Goal: Transaction & Acquisition: Purchase product/service

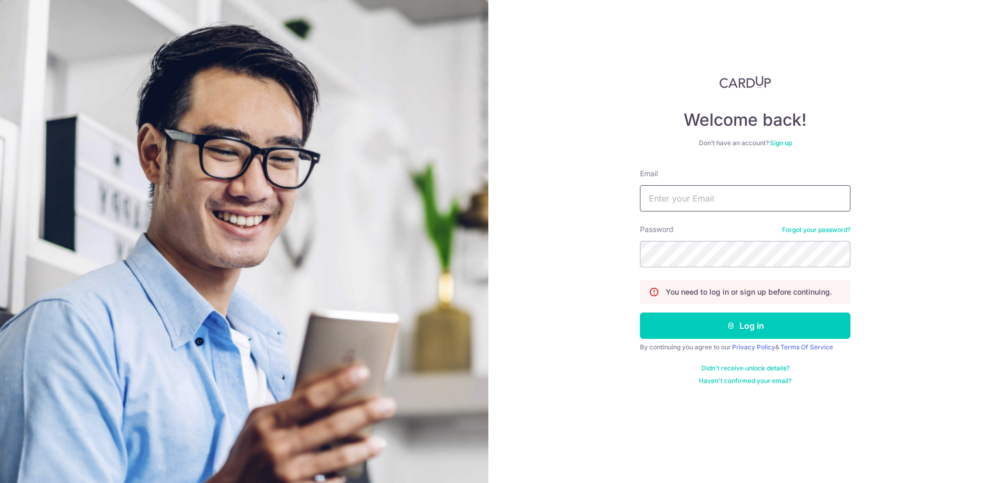
click at [683, 201] on input "Email" at bounding box center [745, 198] width 211 height 26
type input "[EMAIL_ADDRESS][DOMAIN_NAME]"
click at [723, 331] on button "Log in" at bounding box center [745, 326] width 211 height 26
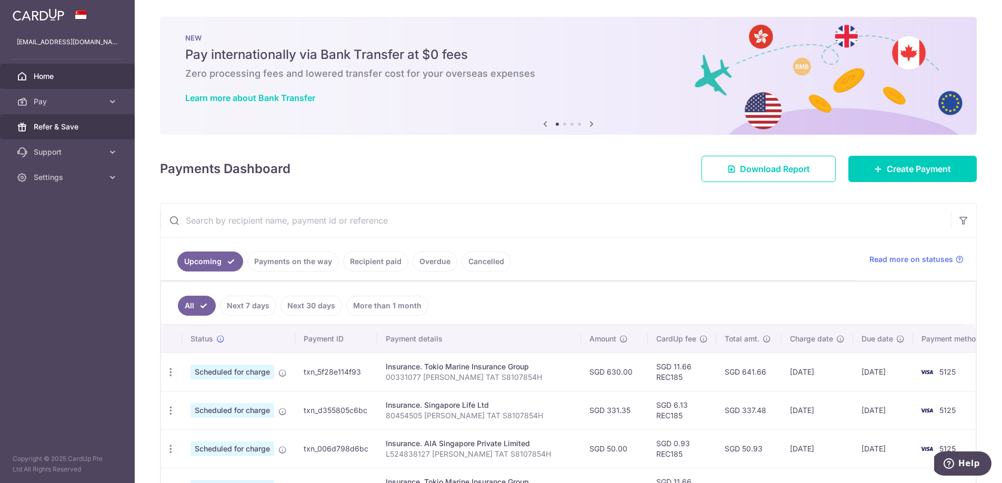
click at [88, 124] on span "Refer & Save" at bounding box center [68, 127] width 69 height 11
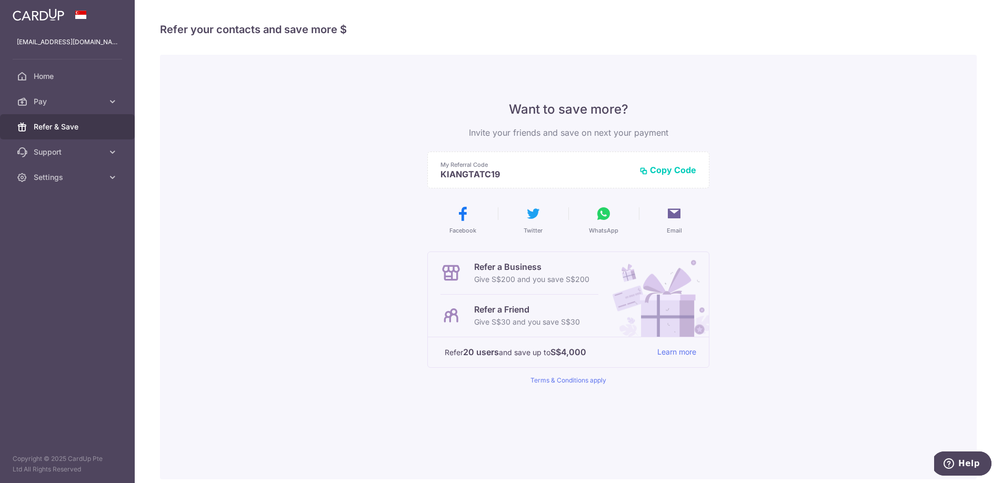
click at [600, 218] on icon at bounding box center [603, 213] width 17 height 17
drag, startPoint x: 572, startPoint y: 128, endPoint x: 623, endPoint y: 132, distance: 51.2
click at [623, 132] on p "Invite your friends and save on next your payment" at bounding box center [569, 132] width 282 height 13
click at [55, 78] on span "Home" at bounding box center [68, 76] width 69 height 11
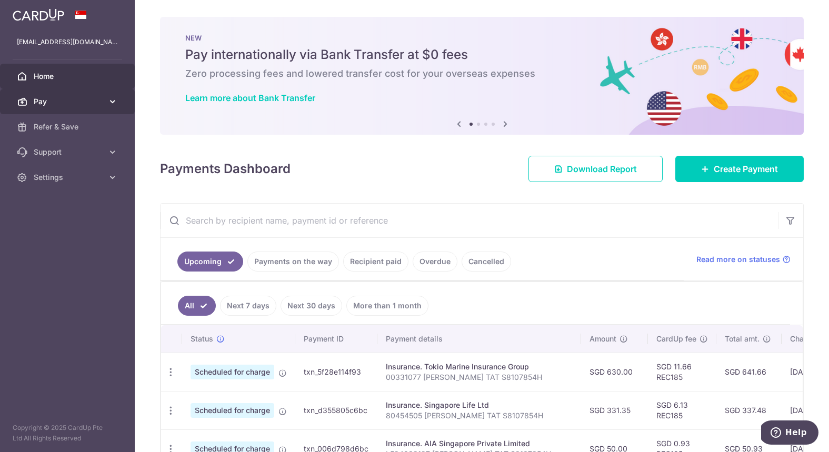
click at [111, 101] on icon at bounding box center [112, 101] width 11 height 11
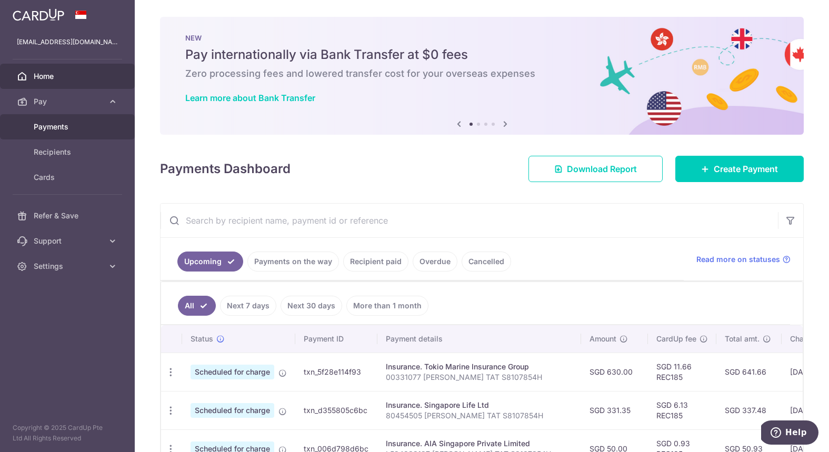
click at [73, 123] on span "Payments" at bounding box center [68, 127] width 69 height 11
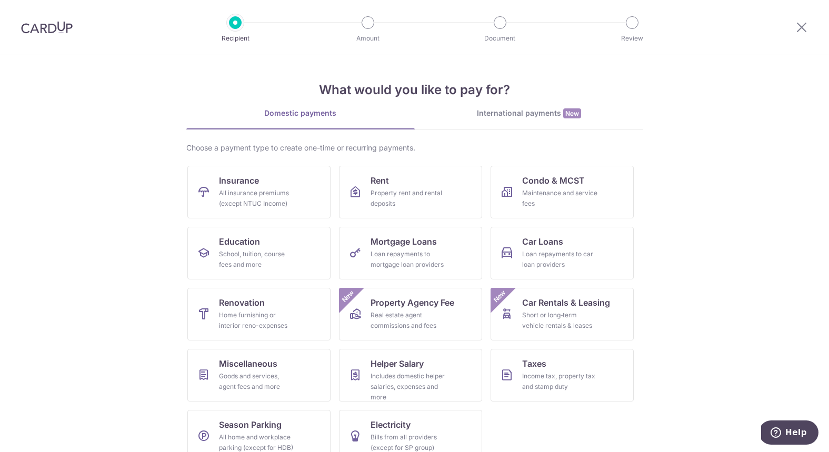
scroll to position [19, 0]
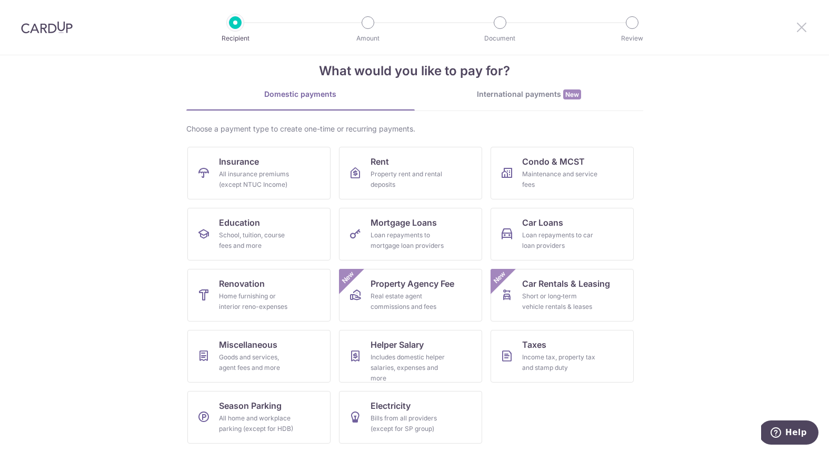
click at [796, 25] on icon at bounding box center [802, 27] width 13 height 13
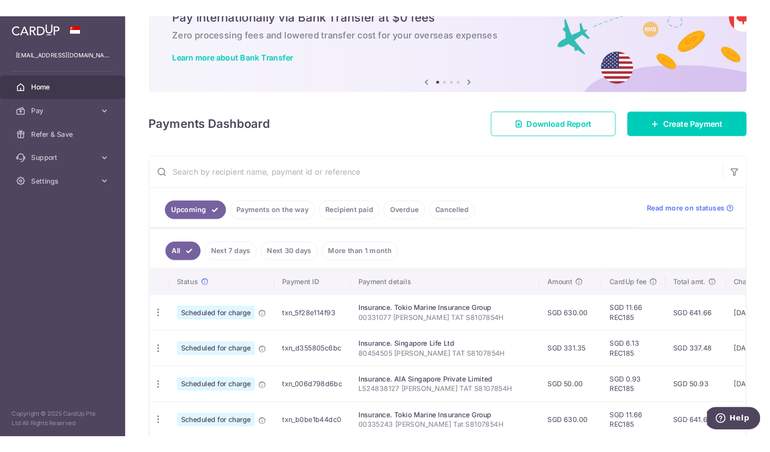
scroll to position [89, 0]
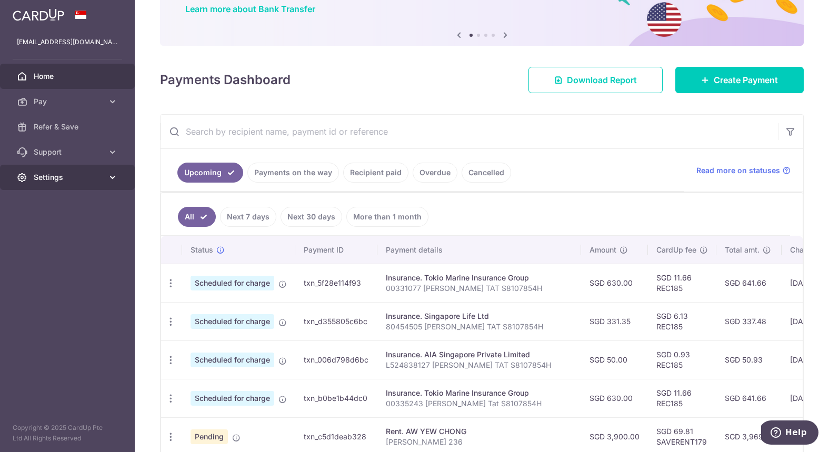
click at [100, 178] on span "Settings" at bounding box center [68, 177] width 69 height 11
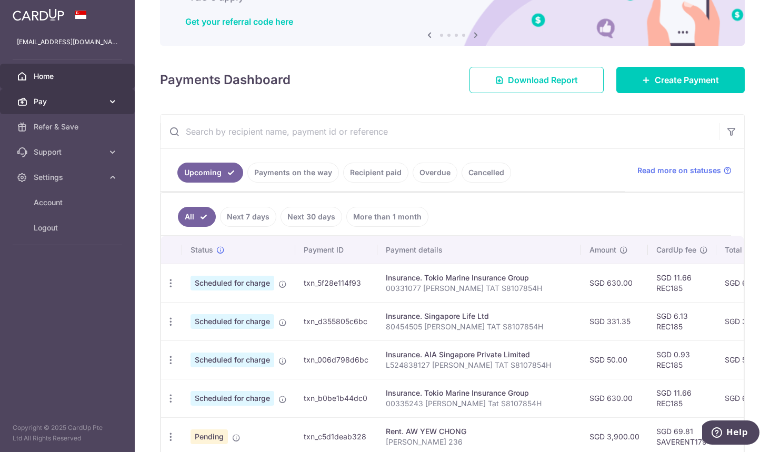
click at [107, 104] on icon at bounding box center [112, 101] width 11 height 11
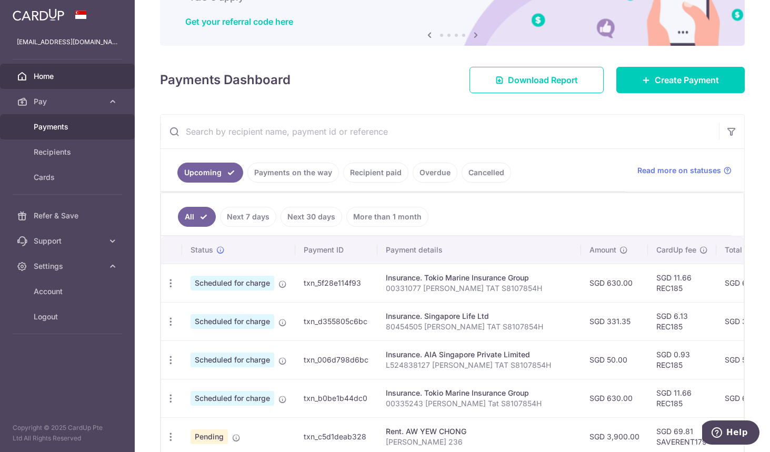
click at [57, 126] on span "Payments" at bounding box center [68, 127] width 69 height 11
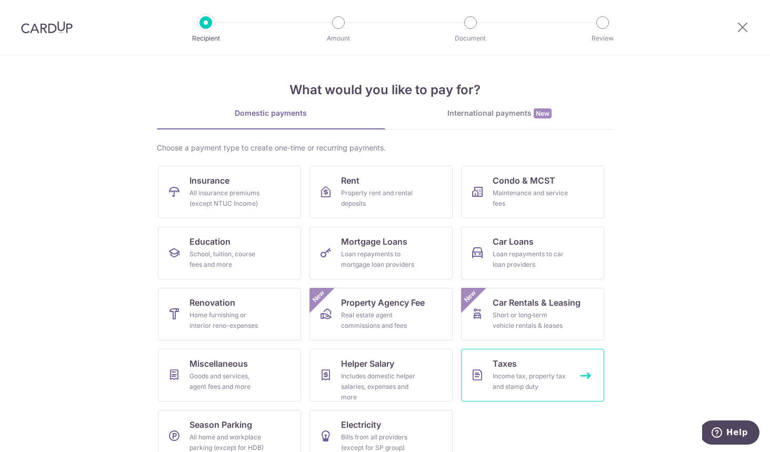
click at [541, 367] on link "Taxes Income tax, property tax and stamp duty" at bounding box center [532, 375] width 143 height 53
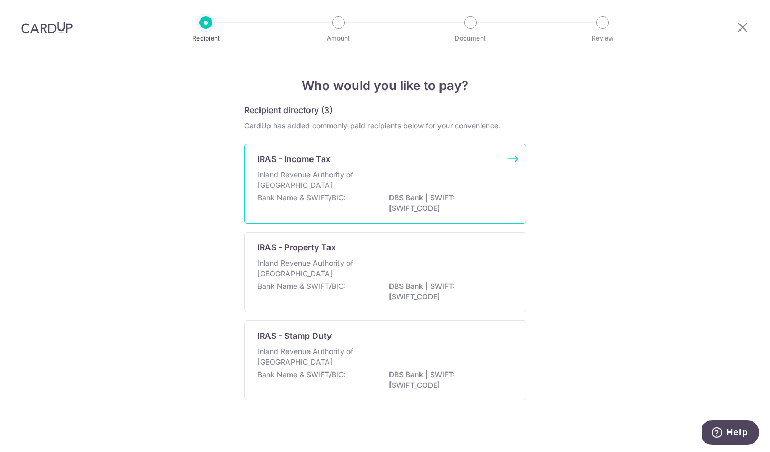
click at [367, 187] on p "Inland Revenue Authority of Singapore" at bounding box center [313, 180] width 112 height 21
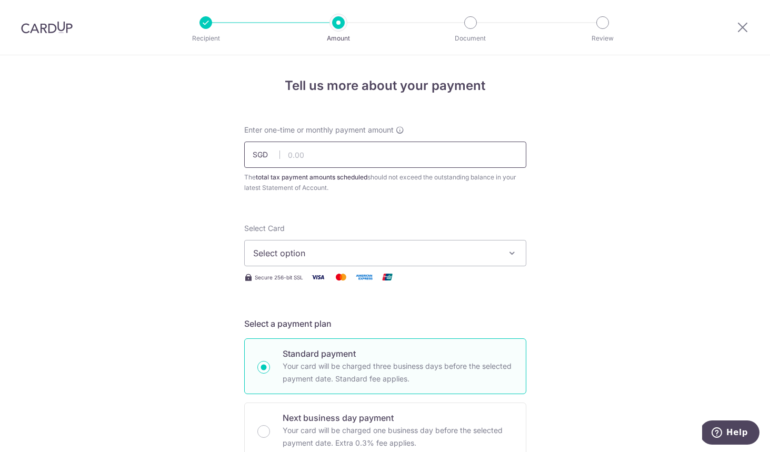
click at [356, 159] on input "text" at bounding box center [385, 155] width 282 height 26
paste input "328.02"
type input "328.02"
click at [350, 246] on button "Select option" at bounding box center [385, 253] width 282 height 26
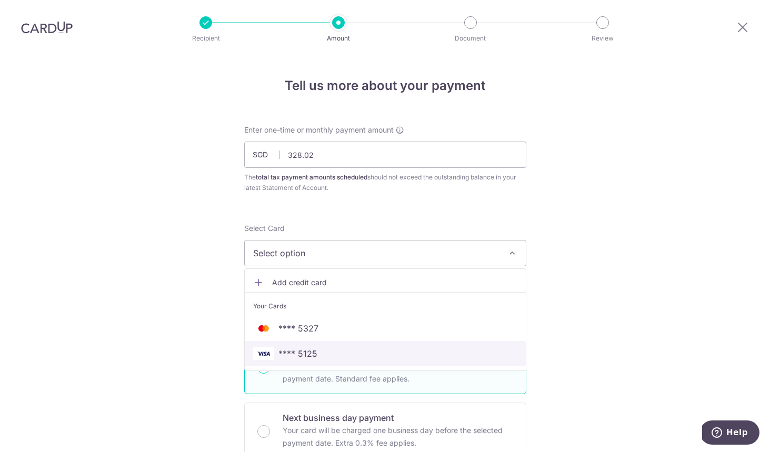
click at [309, 356] on span "**** 5125" at bounding box center [298, 353] width 39 height 13
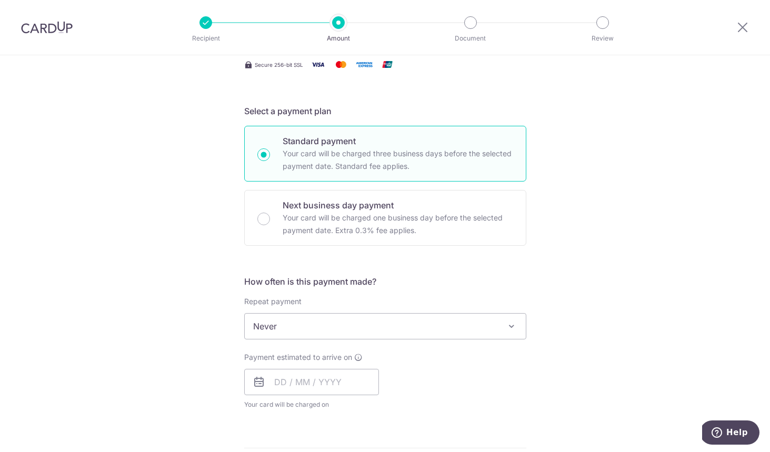
scroll to position [254, 0]
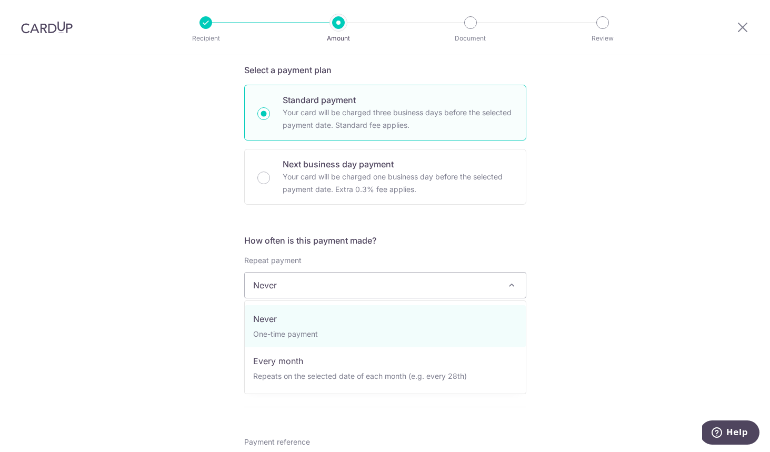
click at [327, 294] on span "Never" at bounding box center [385, 285] width 281 height 25
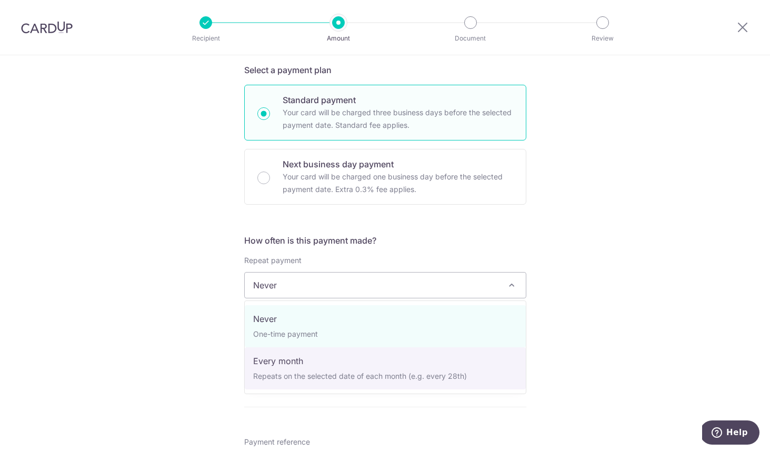
select select "3"
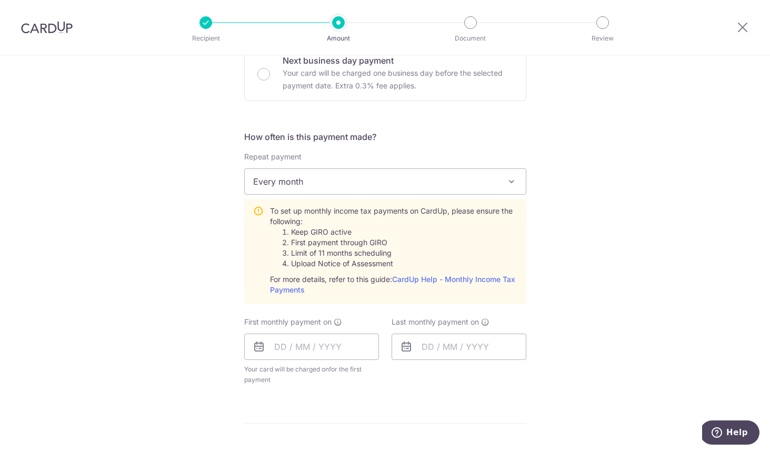
scroll to position [357, 0]
click at [329, 344] on input "text" at bounding box center [311, 347] width 135 height 26
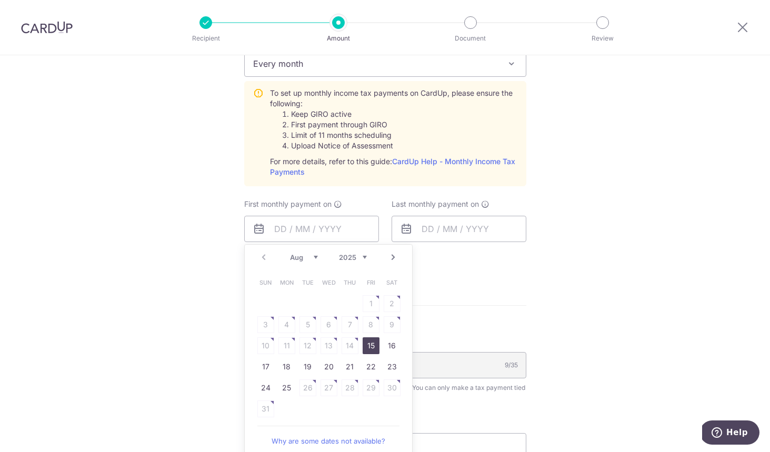
click at [444, 303] on form "Enter one-time or monthly payment amount SGD 328.02 328.02 The total tax paymen…" at bounding box center [385, 138] width 282 height 979
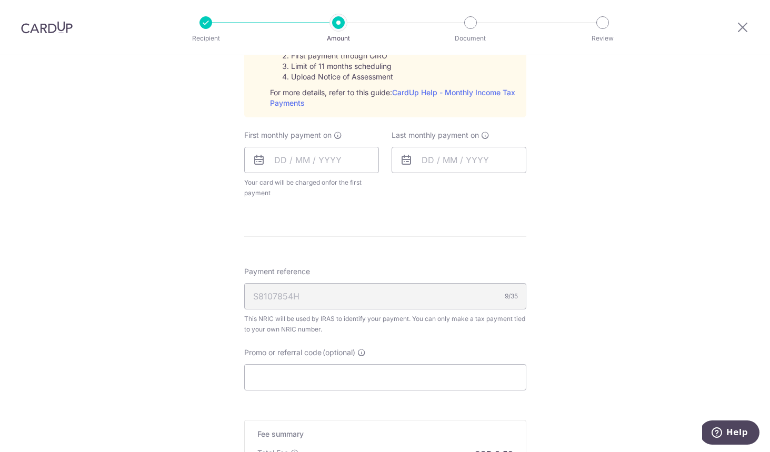
scroll to position [559, 0]
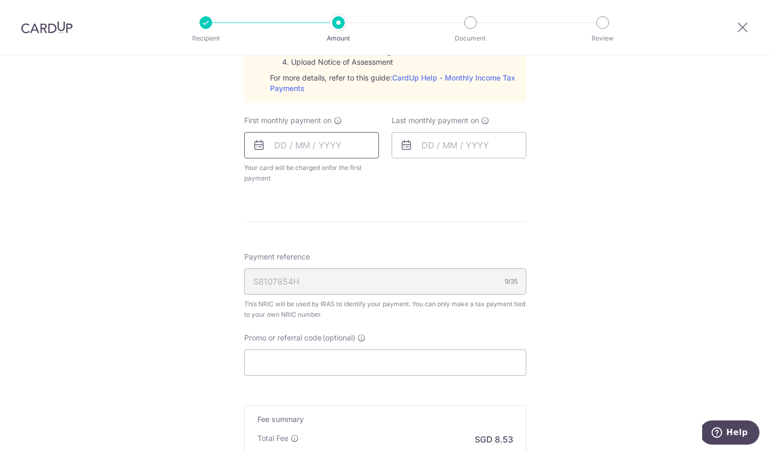
click at [293, 144] on input "text" at bounding box center [311, 145] width 135 height 26
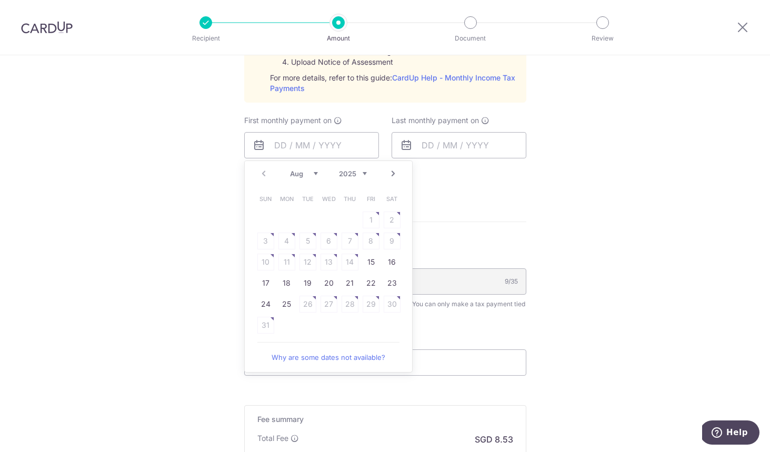
click at [317, 176] on select "Aug Sep Oct Nov Dec" at bounding box center [304, 174] width 28 height 8
click at [395, 220] on table "Sun Mon Tue Wed Thu Fri Sat 1 2 3 4 5 6 7 8 9 10 11 12 13 14 15 16 17 18 19 20 …" at bounding box center [328, 251] width 147 height 126
click at [436, 212] on form "Enter one-time or monthly payment amount SGD 328.02 328.02 The total tax paymen…" at bounding box center [385, 55] width 282 height 979
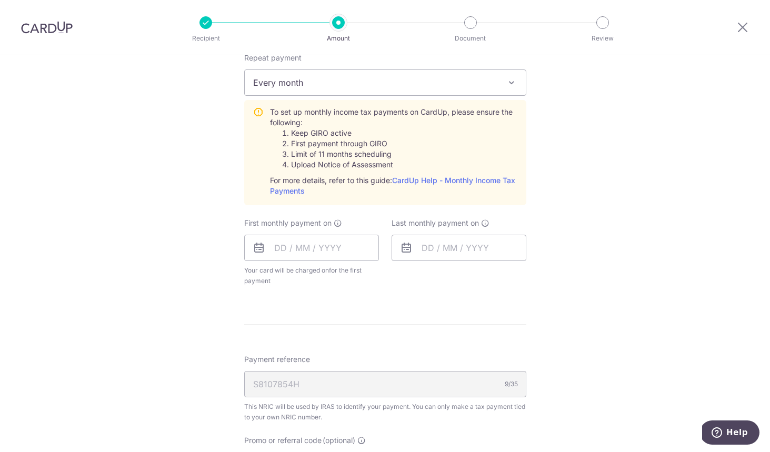
scroll to position [498, 0]
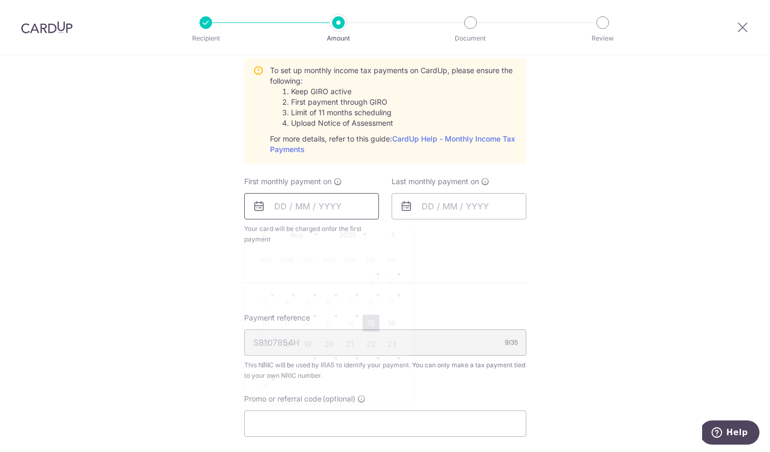
click at [335, 206] on input "text" at bounding box center [311, 206] width 135 height 26
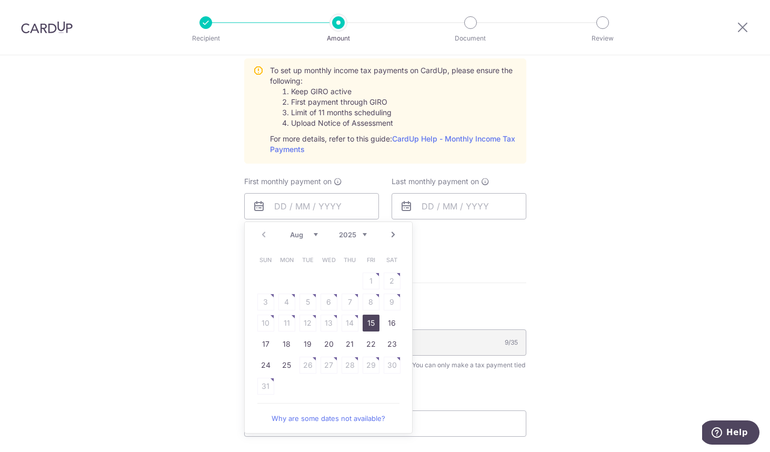
click at [311, 301] on table "Sun Mon Tue Wed Thu Fri Sat 1 2 3 4 5 6 7 8 9 10 11 12 13 14 15 16 17 18 19 20 …" at bounding box center [328, 323] width 147 height 147
click at [312, 236] on select "Aug Sep Oct Nov Dec" at bounding box center [304, 235] width 28 height 8
click at [286, 300] on link "8" at bounding box center [287, 302] width 17 height 17
type input "08/09/2025"
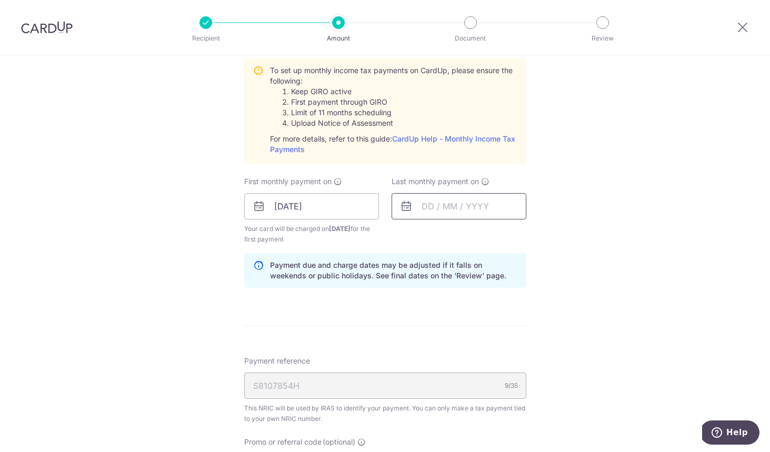
click at [440, 210] on input "text" at bounding box center [459, 206] width 135 height 26
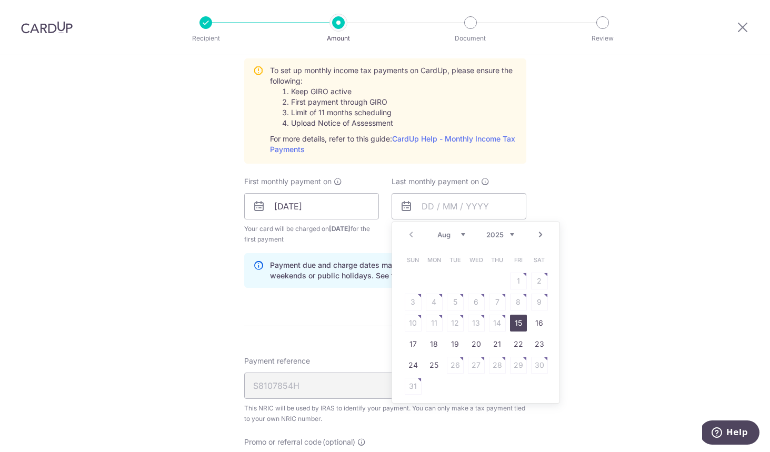
click at [465, 235] on select "Aug Sep Oct Nov Dec" at bounding box center [452, 235] width 28 height 8
click at [456, 302] on link "9" at bounding box center [455, 302] width 17 height 17
type input "09/12/2025"
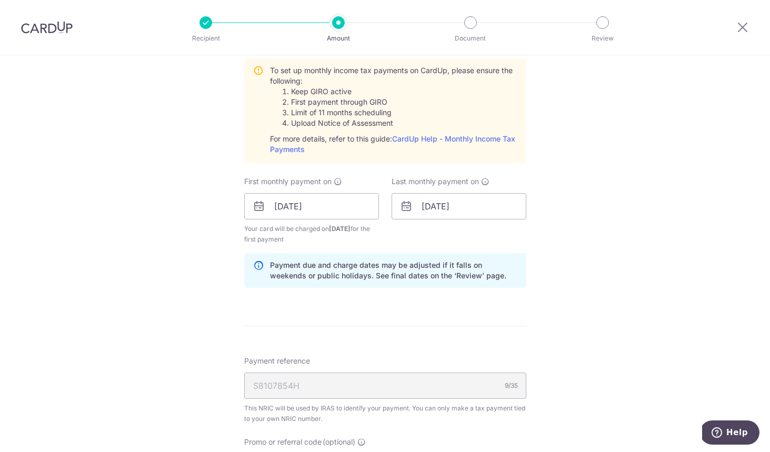
click at [571, 295] on div "Tell us more about your payment Enter one-time or monthly payment amount SGD 32…" at bounding box center [385, 127] width 770 height 1141
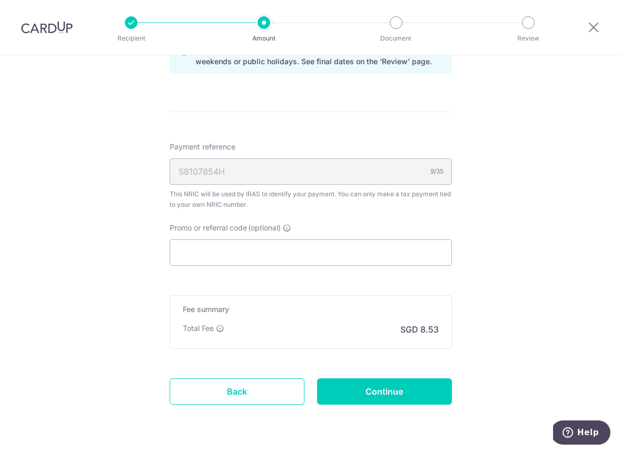
scroll to position [744, 0]
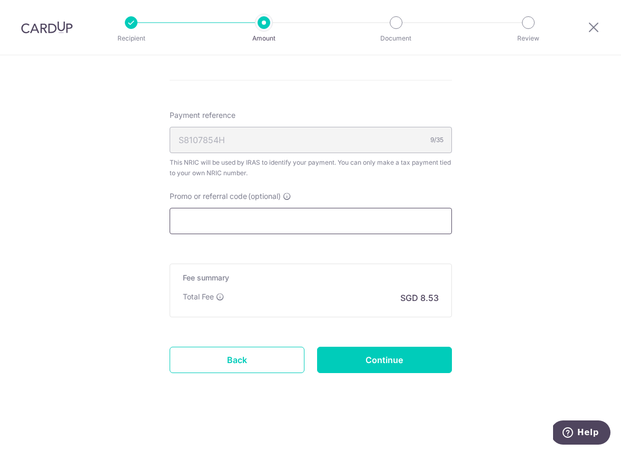
click at [216, 221] on input "Promo or referral code (optional)" at bounding box center [311, 221] width 282 height 26
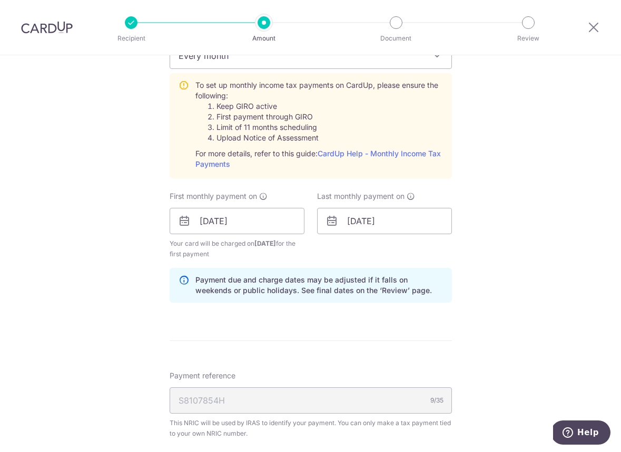
scroll to position [489, 0]
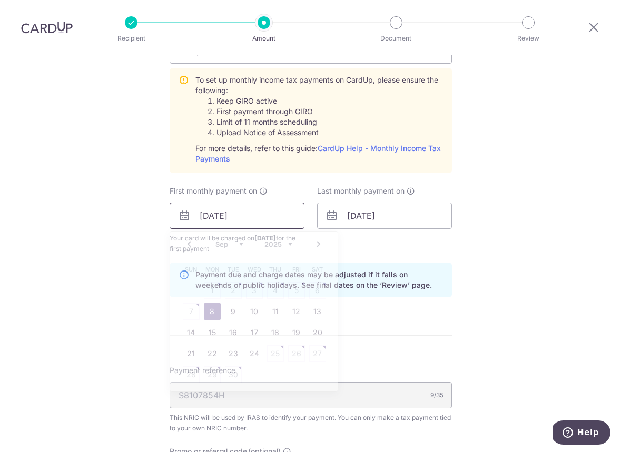
click at [289, 221] on input "[DATE]" at bounding box center [237, 216] width 135 height 26
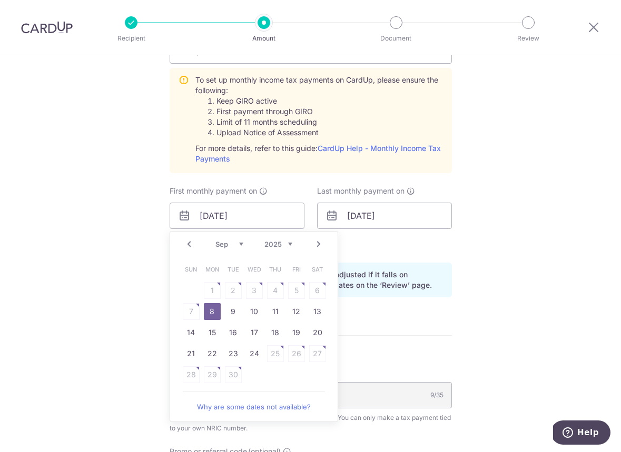
click at [236, 287] on table "Sun Mon Tue Wed Thu Fri Sat 1 2 3 4 5 6 7 8 9 10 11 12 13 14 15 16 17 18 19 20 …" at bounding box center [254, 322] width 147 height 126
click at [229, 409] on link "Why are some dates not available?" at bounding box center [254, 406] width 142 height 21
click at [238, 244] on select "Aug Sep Oct Nov Dec" at bounding box center [229, 244] width 28 height 8
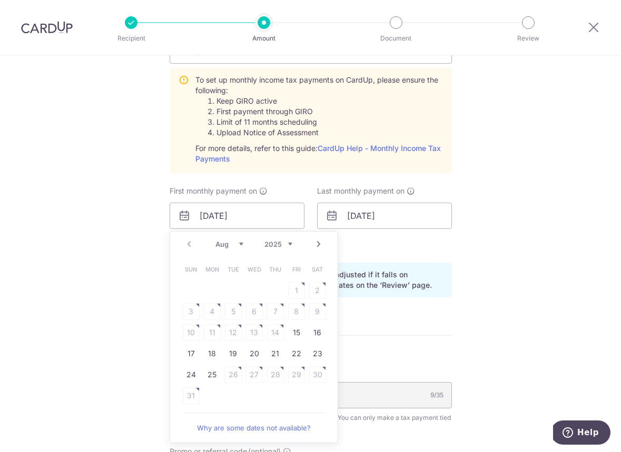
click at [237, 244] on select "Aug Sep Oct Nov Dec" at bounding box center [229, 244] width 28 height 8
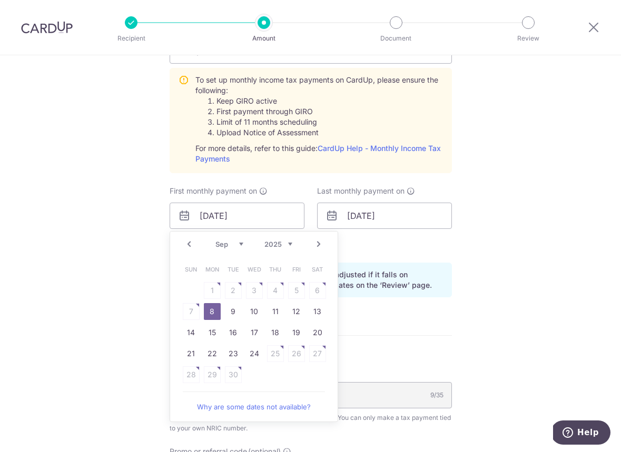
click at [214, 309] on link "8" at bounding box center [212, 311] width 17 height 17
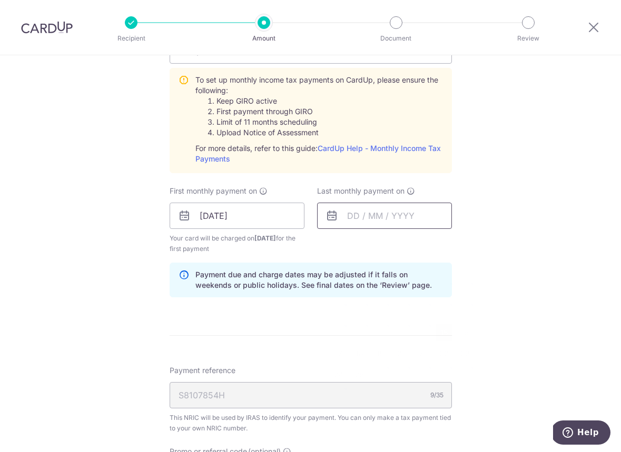
click at [384, 211] on input "text" at bounding box center [384, 216] width 135 height 26
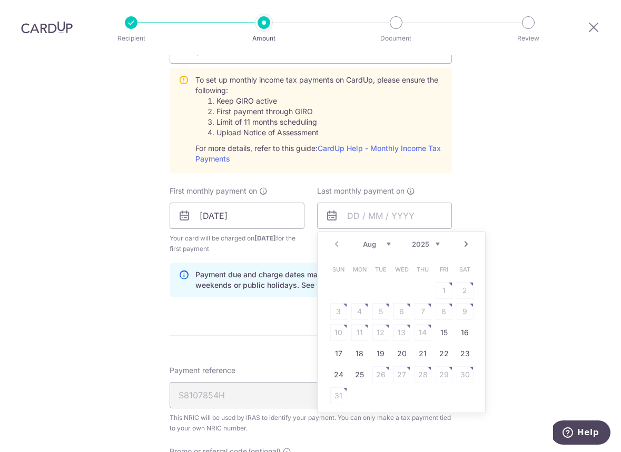
click at [381, 245] on select "Aug Sep Oct Nov Dec" at bounding box center [377, 244] width 28 height 8
click at [361, 311] on link "8" at bounding box center [359, 311] width 17 height 17
type input "08/12/2025"
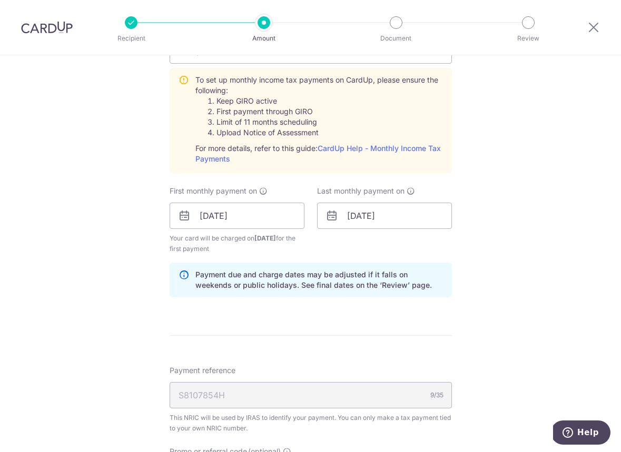
click at [520, 313] on div "Tell us more about your payment Enter one-time or monthly payment amount SGD 32…" at bounding box center [310, 137] width 621 height 1141
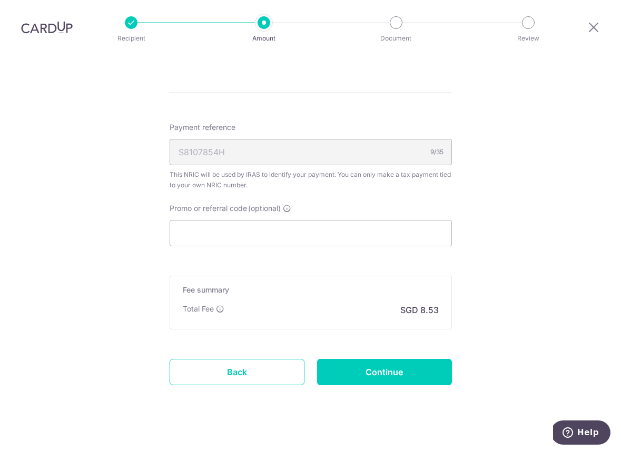
scroll to position [744, 0]
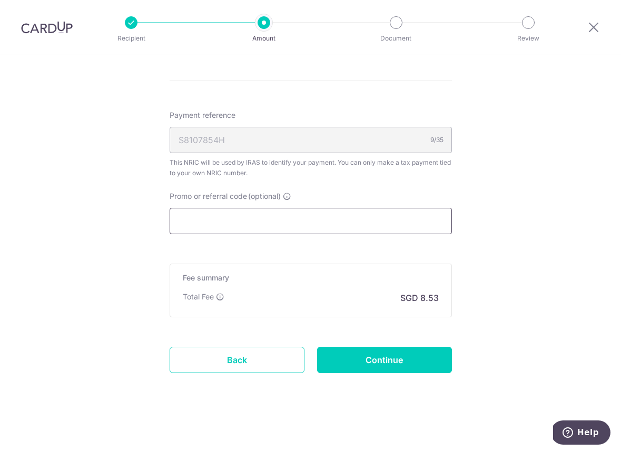
click at [206, 215] on input "Promo or referral code (optional)" at bounding box center [311, 221] width 282 height 26
paste input "MLTAX25R"
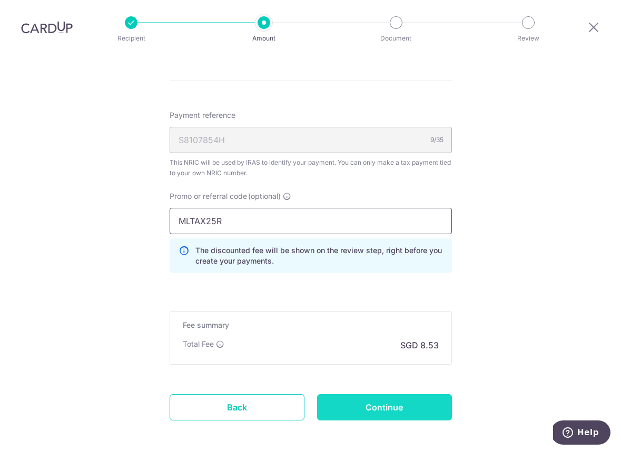
type input "MLTAX25R"
click at [366, 402] on input "Continue" at bounding box center [384, 407] width 135 height 26
type input "Create Schedule"
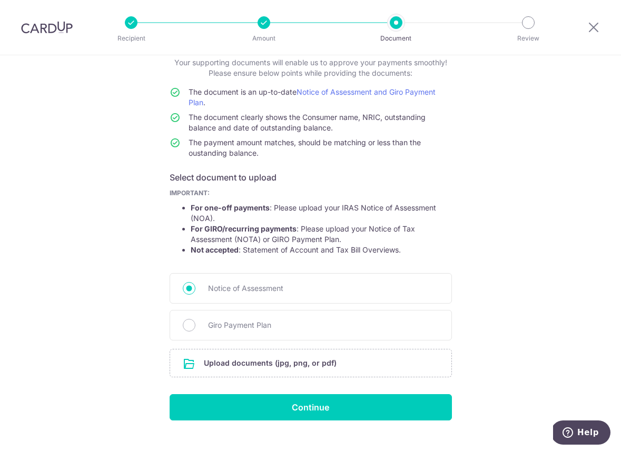
scroll to position [85, 0]
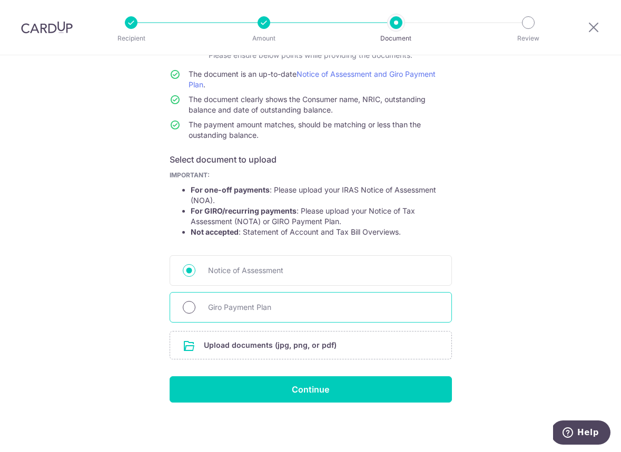
click at [185, 306] on input "Giro Payment Plan" at bounding box center [189, 307] width 13 height 13
radio input "true"
click at [247, 351] on input "file" at bounding box center [310, 345] width 281 height 27
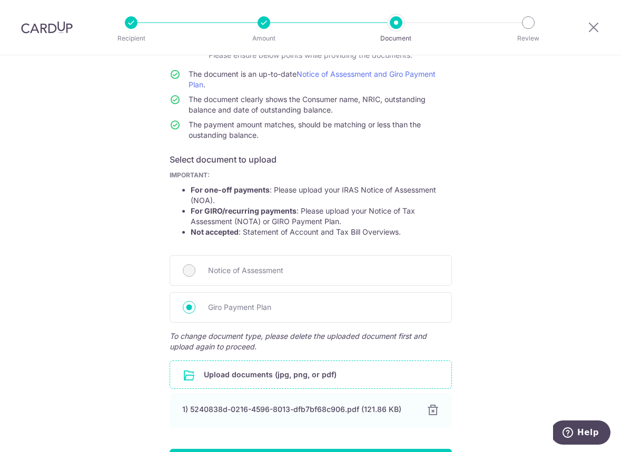
scroll to position [158, 0]
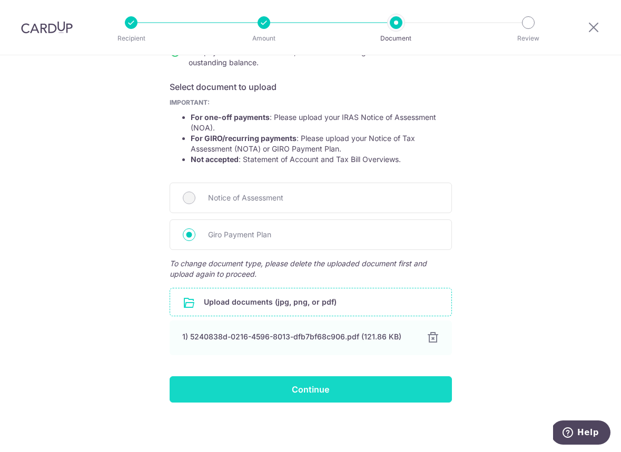
click at [335, 392] on input "Continue" at bounding box center [311, 389] width 282 height 26
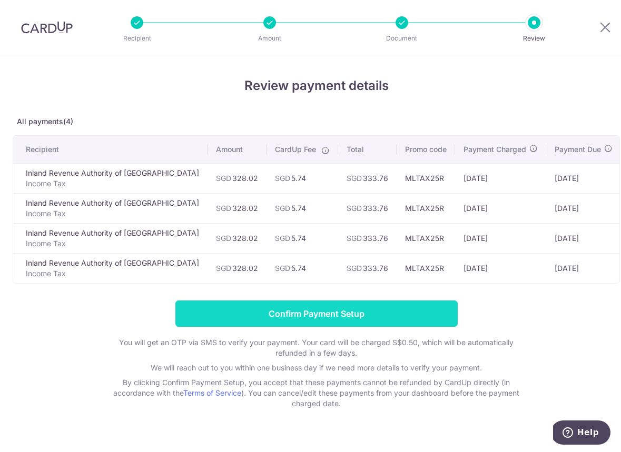
click at [339, 310] on input "Confirm Payment Setup" at bounding box center [316, 314] width 282 height 26
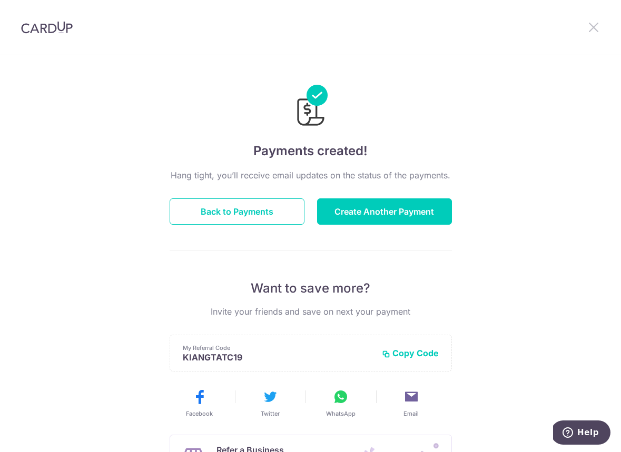
click at [595, 29] on icon at bounding box center [593, 27] width 13 height 13
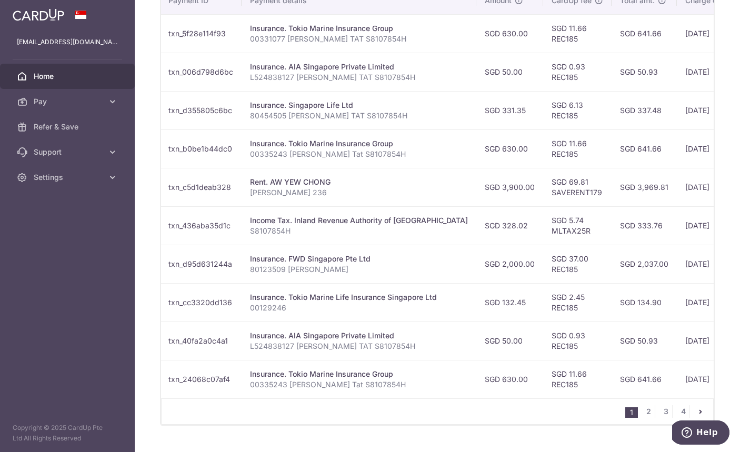
scroll to position [340, 0]
click at [265, 305] on p "00129246" at bounding box center [359, 307] width 218 height 11
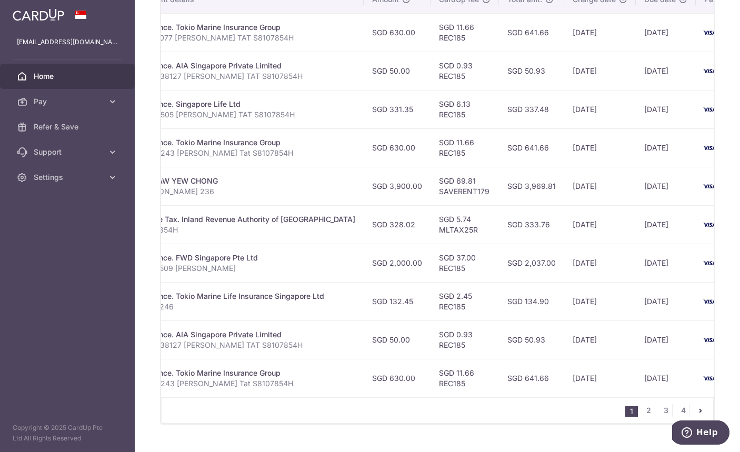
scroll to position [0, 273]
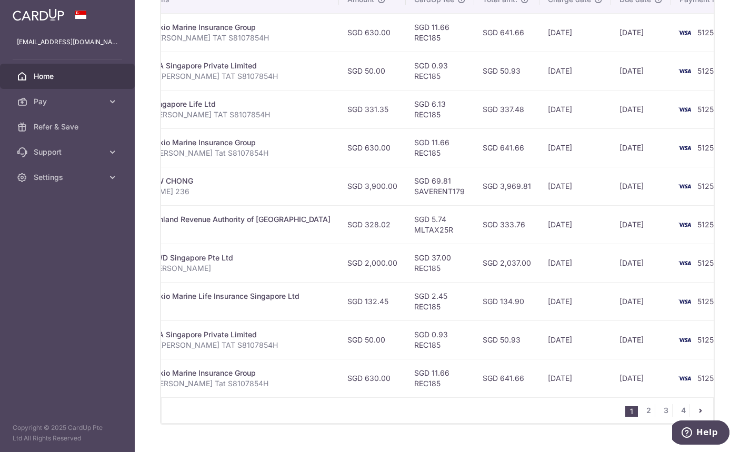
click at [620, 297] on span "5125" at bounding box center [706, 301] width 16 height 9
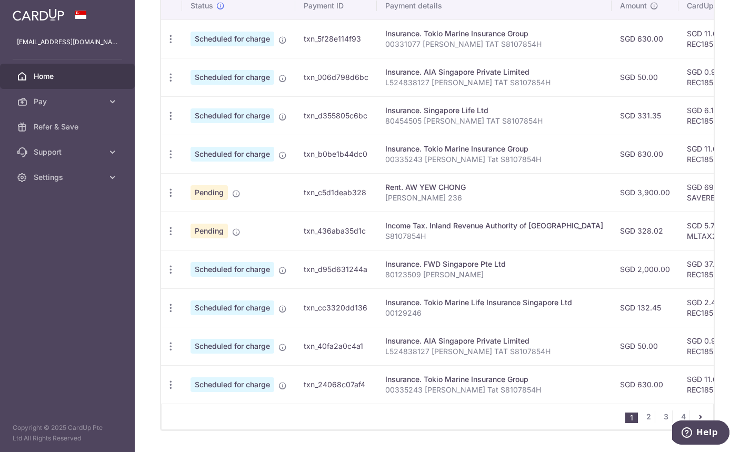
scroll to position [362, 0]
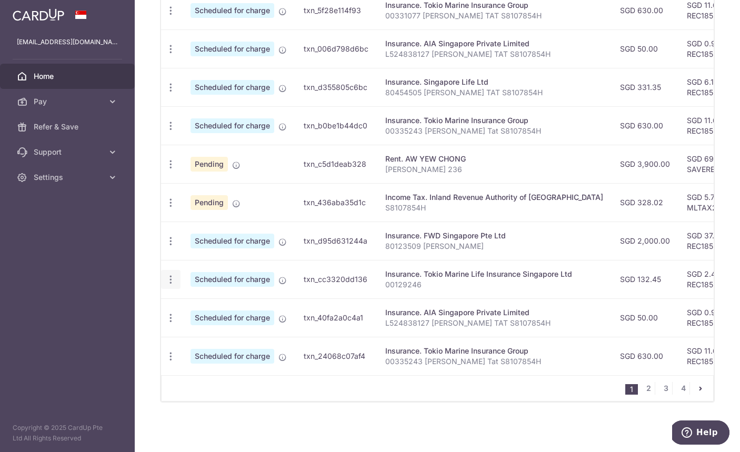
click at [168, 16] on icon "button" at bounding box center [170, 10] width 11 height 11
click at [358, 283] on td "txn_cc3320dd136" at bounding box center [336, 279] width 82 height 38
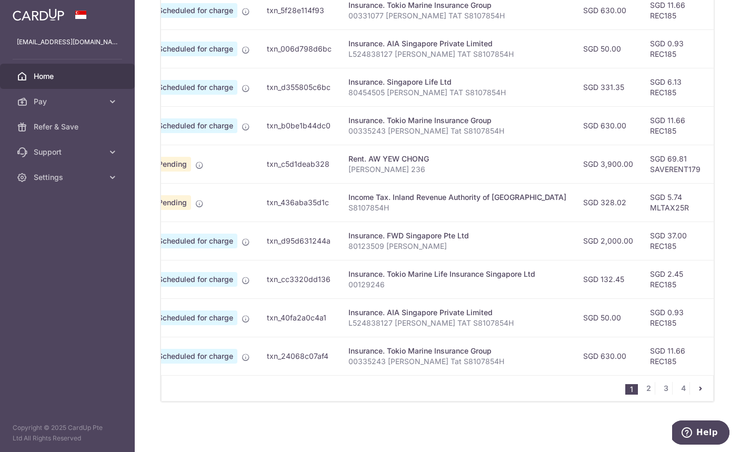
scroll to position [0, 0]
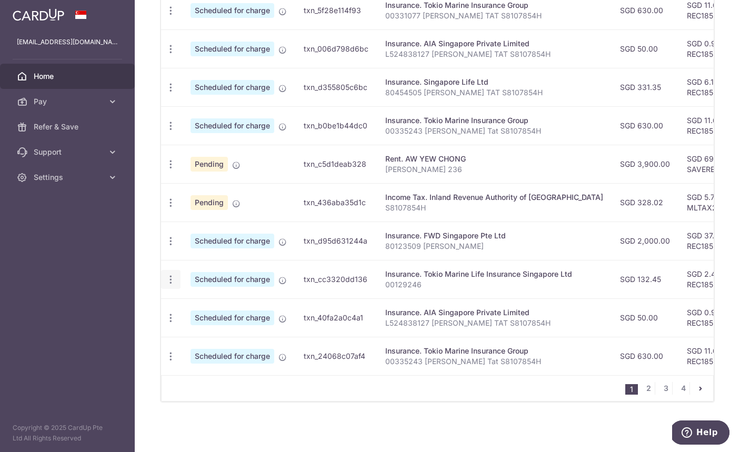
click at [172, 16] on icon "button" at bounding box center [170, 10] width 11 height 11
click at [214, 336] on span "Cancel payment" at bounding box center [227, 334] width 71 height 13
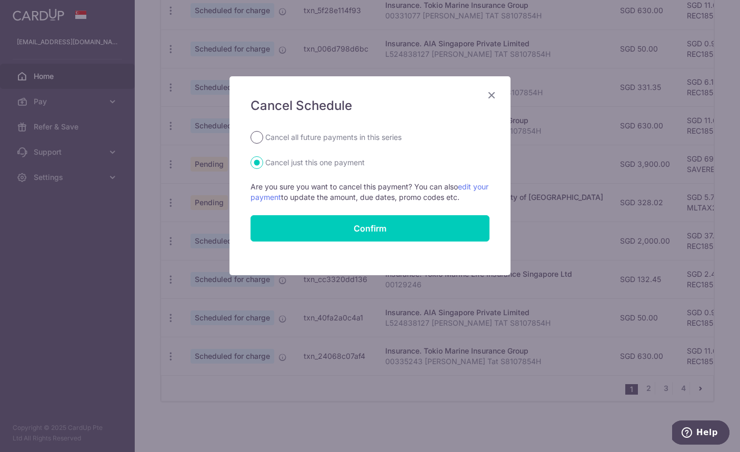
click at [254, 138] on input "Cancel all future payments in this series" at bounding box center [257, 137] width 13 height 13
radio input "true"
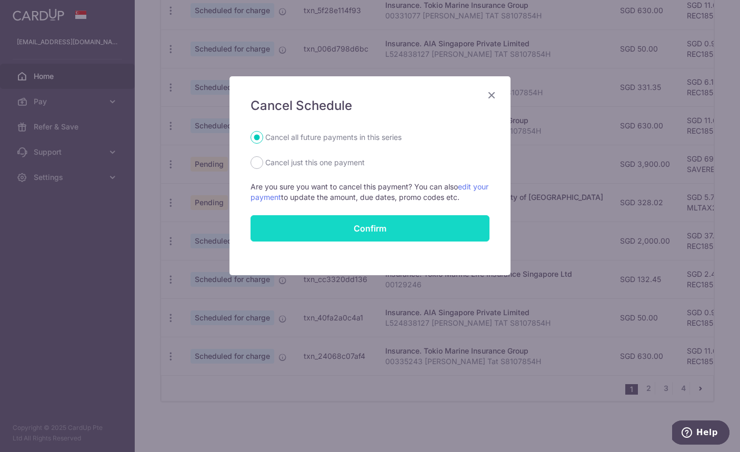
click at [373, 228] on input "Confirm" at bounding box center [370, 228] width 239 height 26
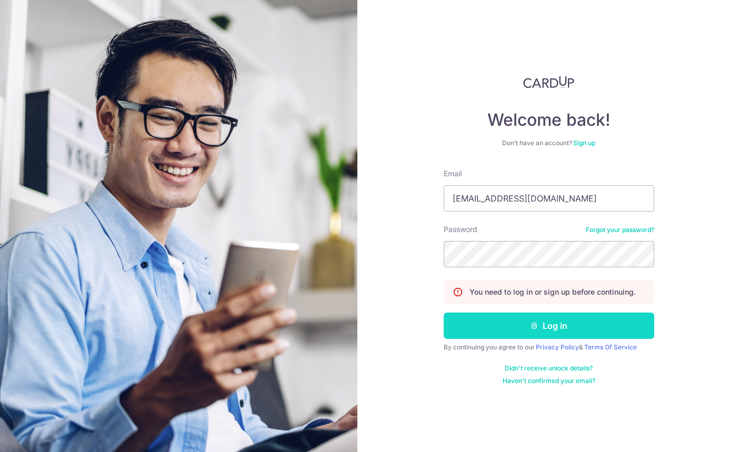
click at [456, 320] on button "Log in" at bounding box center [549, 326] width 211 height 26
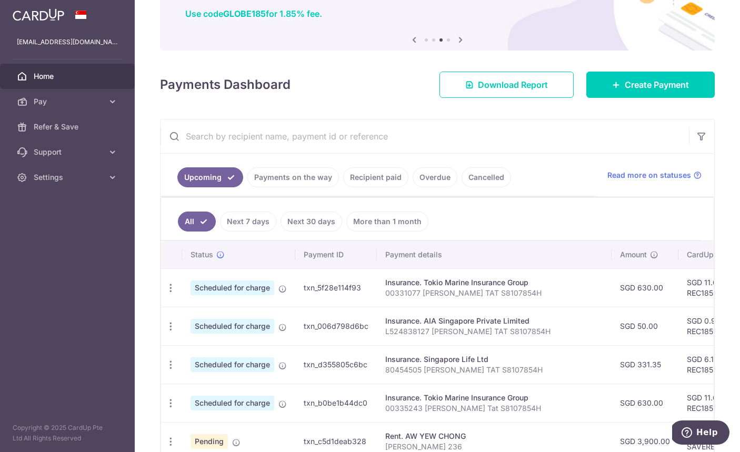
scroll to position [362, 0]
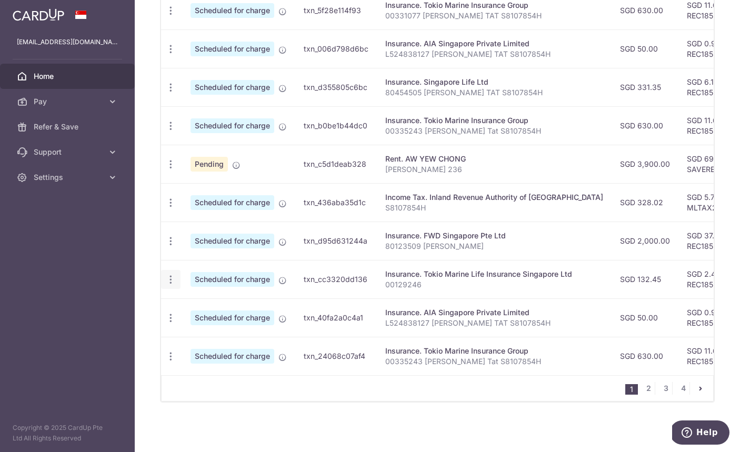
click at [171, 16] on icon "button" at bounding box center [170, 10] width 11 height 11
click at [196, 332] on span "Cancel payment" at bounding box center [227, 334] width 71 height 13
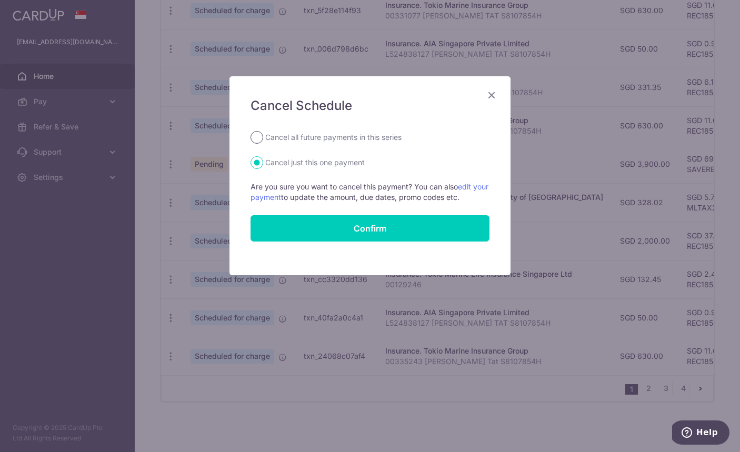
click at [260, 136] on input "Cancel all future payments in this series" at bounding box center [257, 137] width 13 height 13
radio input "true"
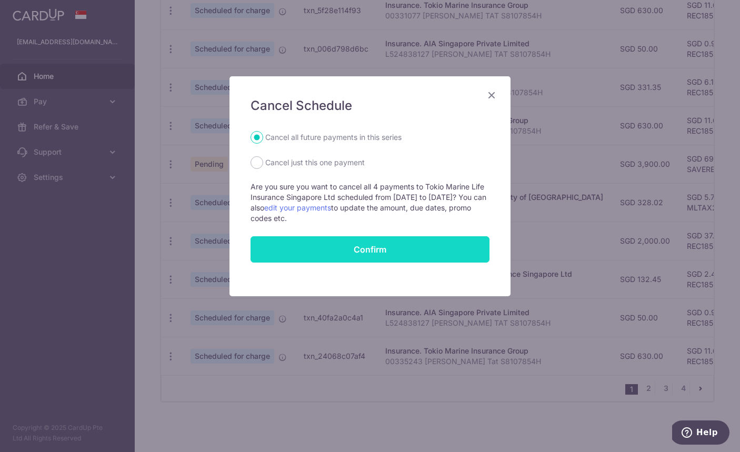
click at [329, 248] on input "Confirm" at bounding box center [370, 249] width 239 height 26
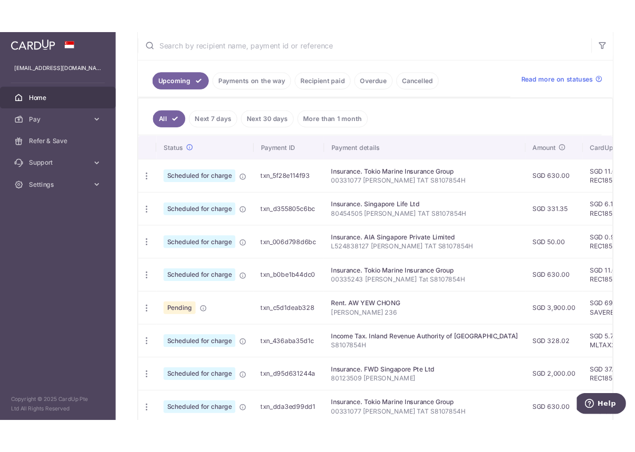
scroll to position [362, 0]
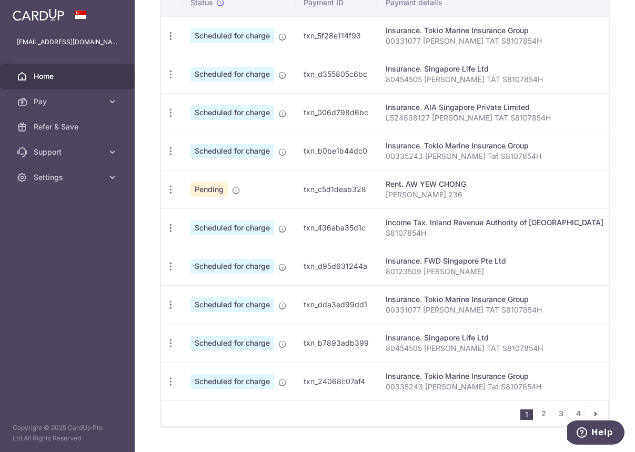
click at [64, 74] on span "Home" at bounding box center [68, 76] width 69 height 11
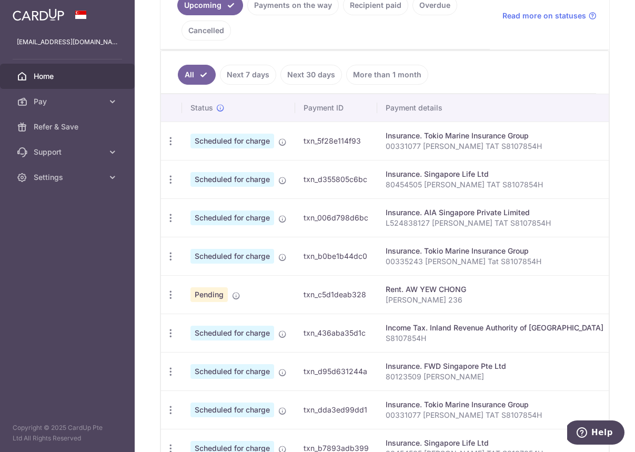
scroll to position [260, 0]
